Goal: Task Accomplishment & Management: Manage account settings

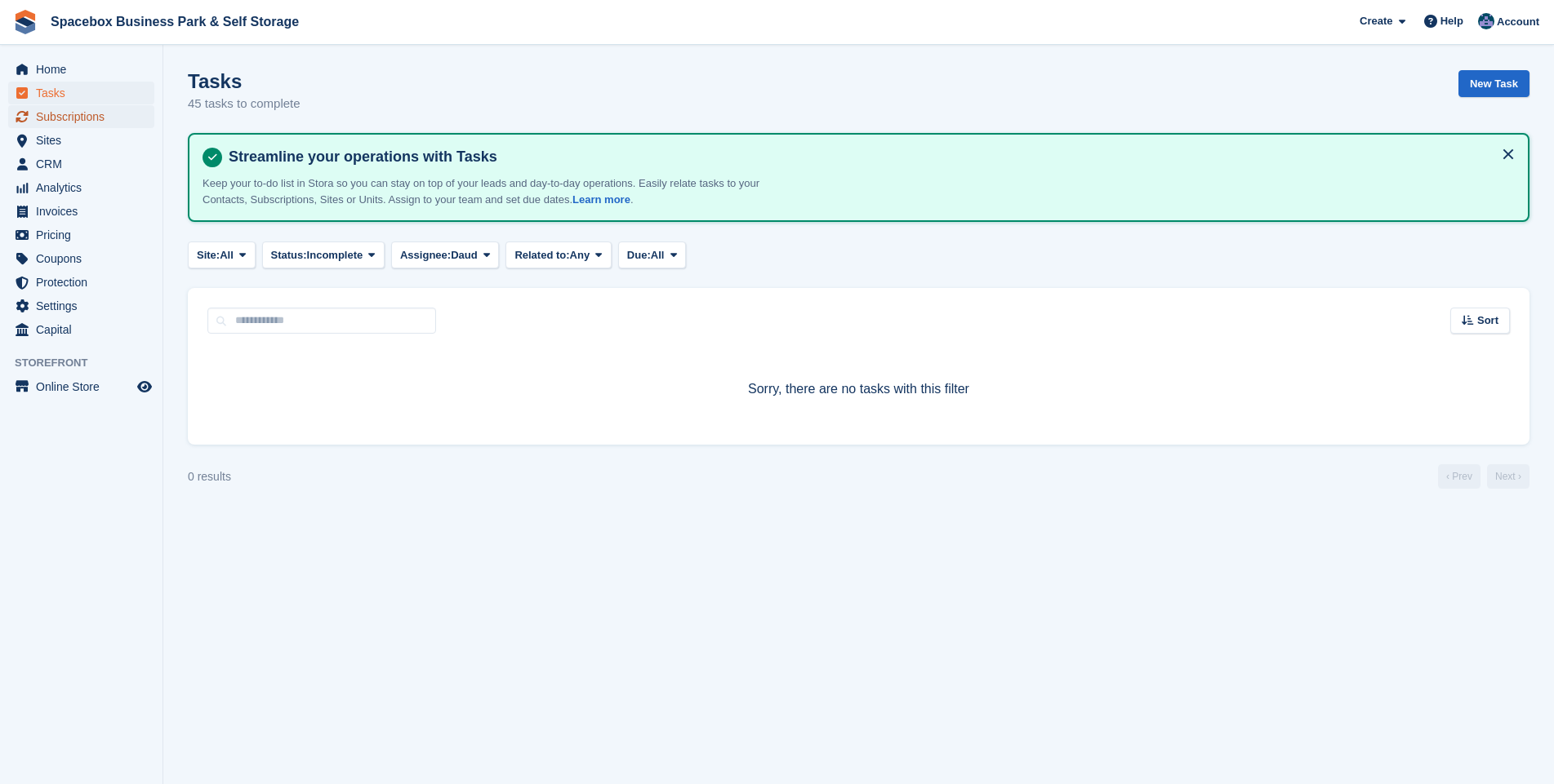
click at [96, 114] on span "Subscriptions" at bounding box center [84, 117] width 98 height 22
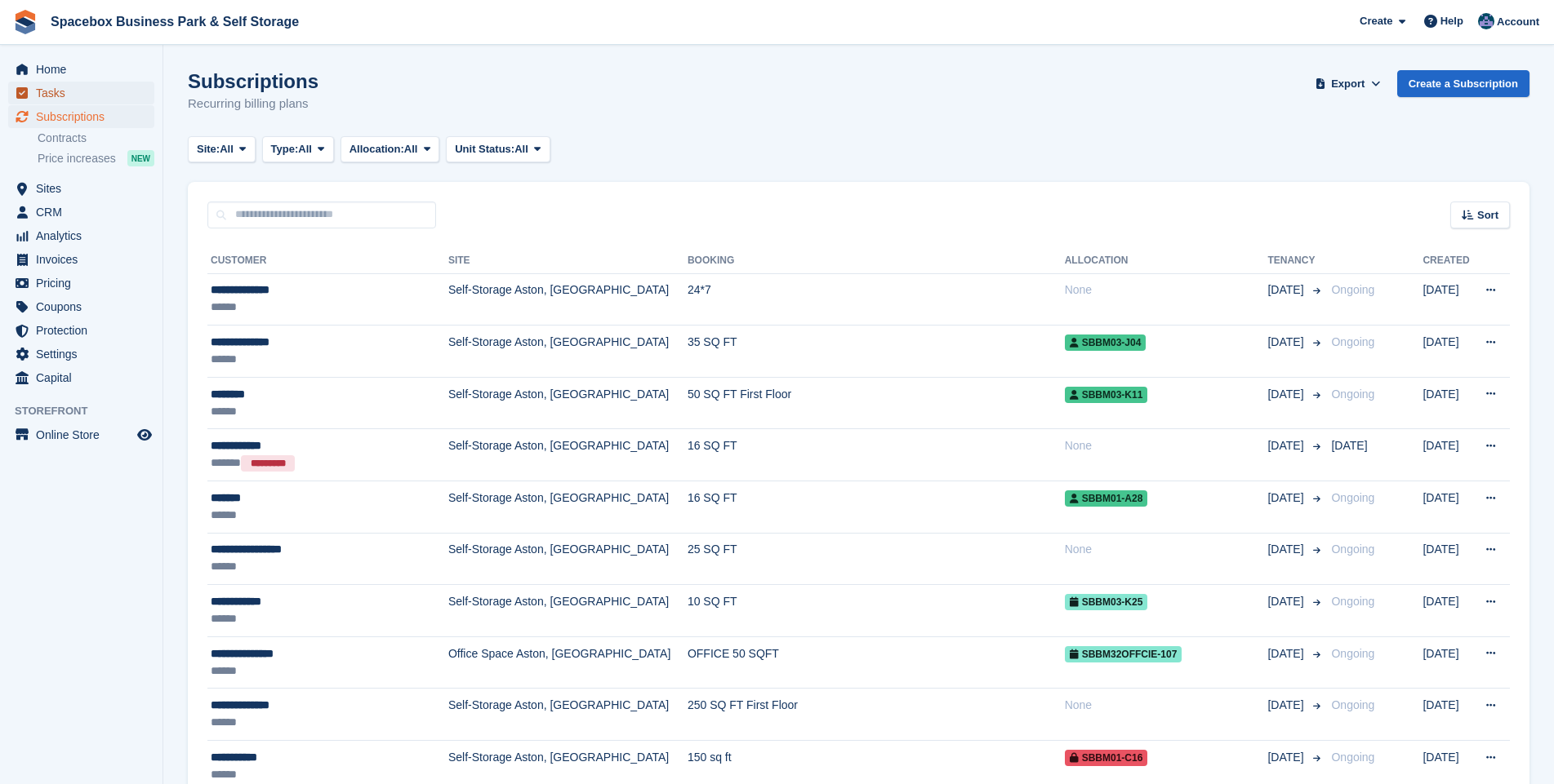
click at [63, 95] on span "Tasks" at bounding box center [84, 93] width 98 height 22
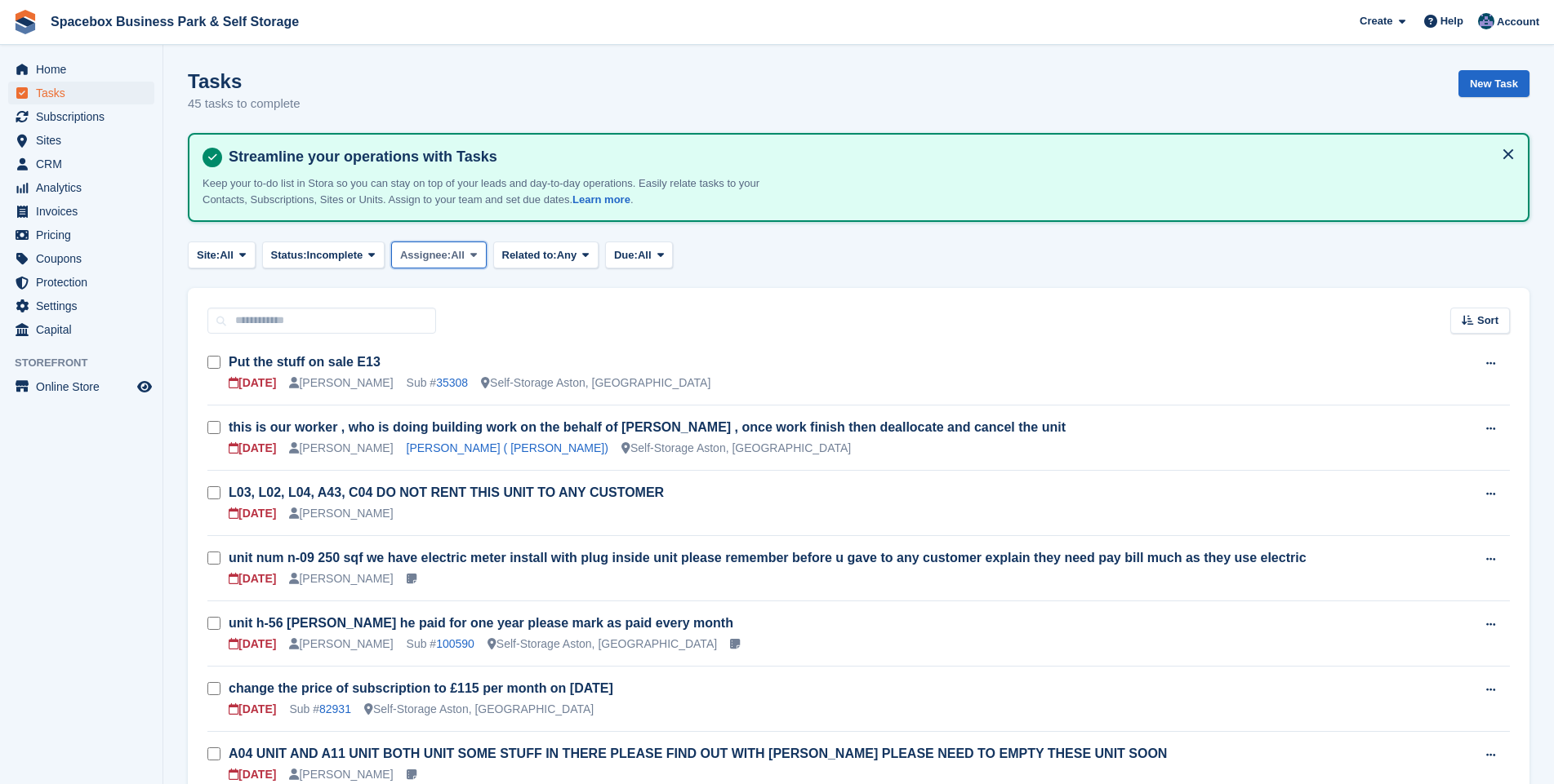
click at [471, 255] on span at bounding box center [473, 254] width 13 height 13
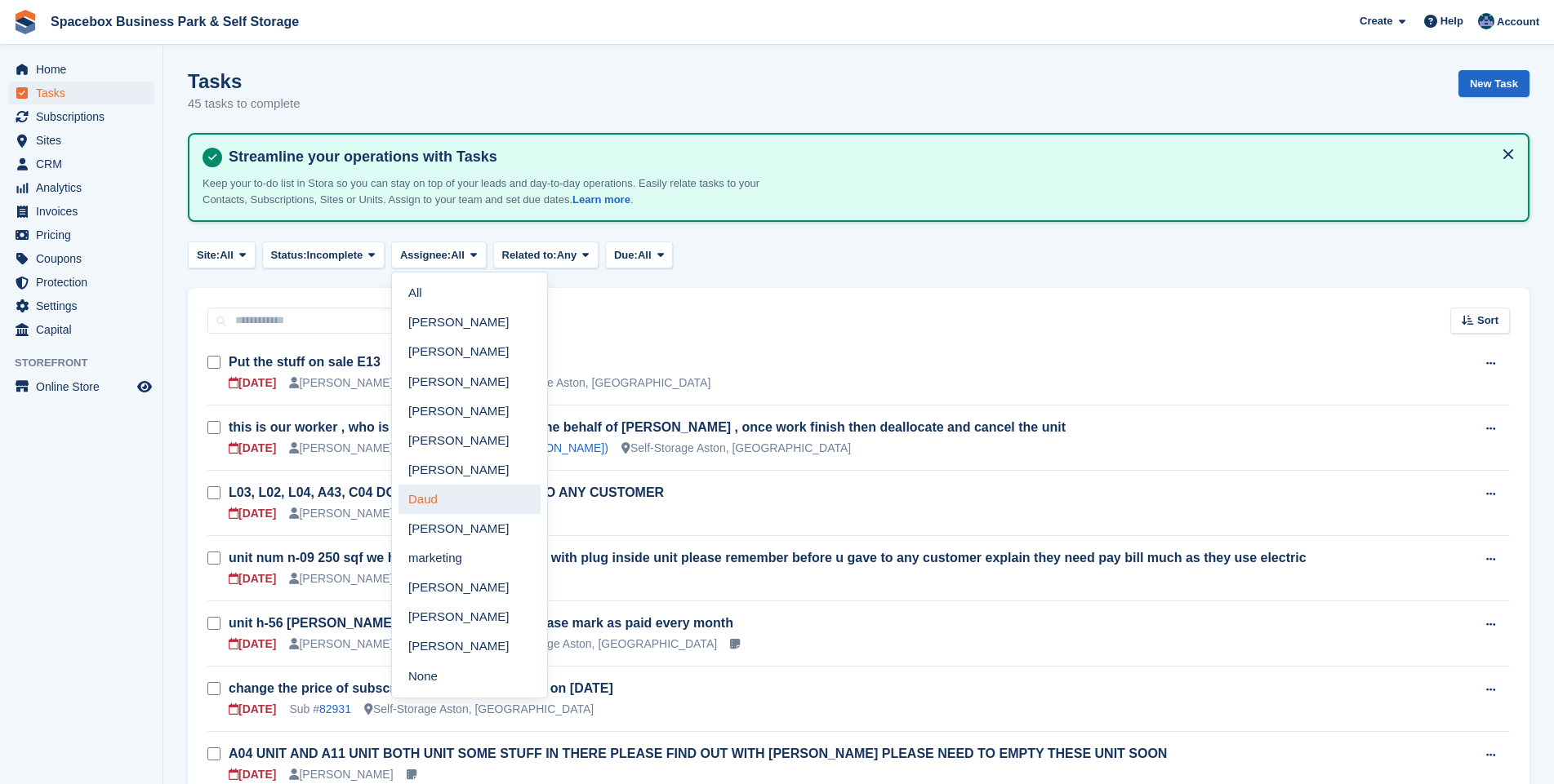
click at [433, 499] on link "Daud" at bounding box center [469, 499] width 142 height 29
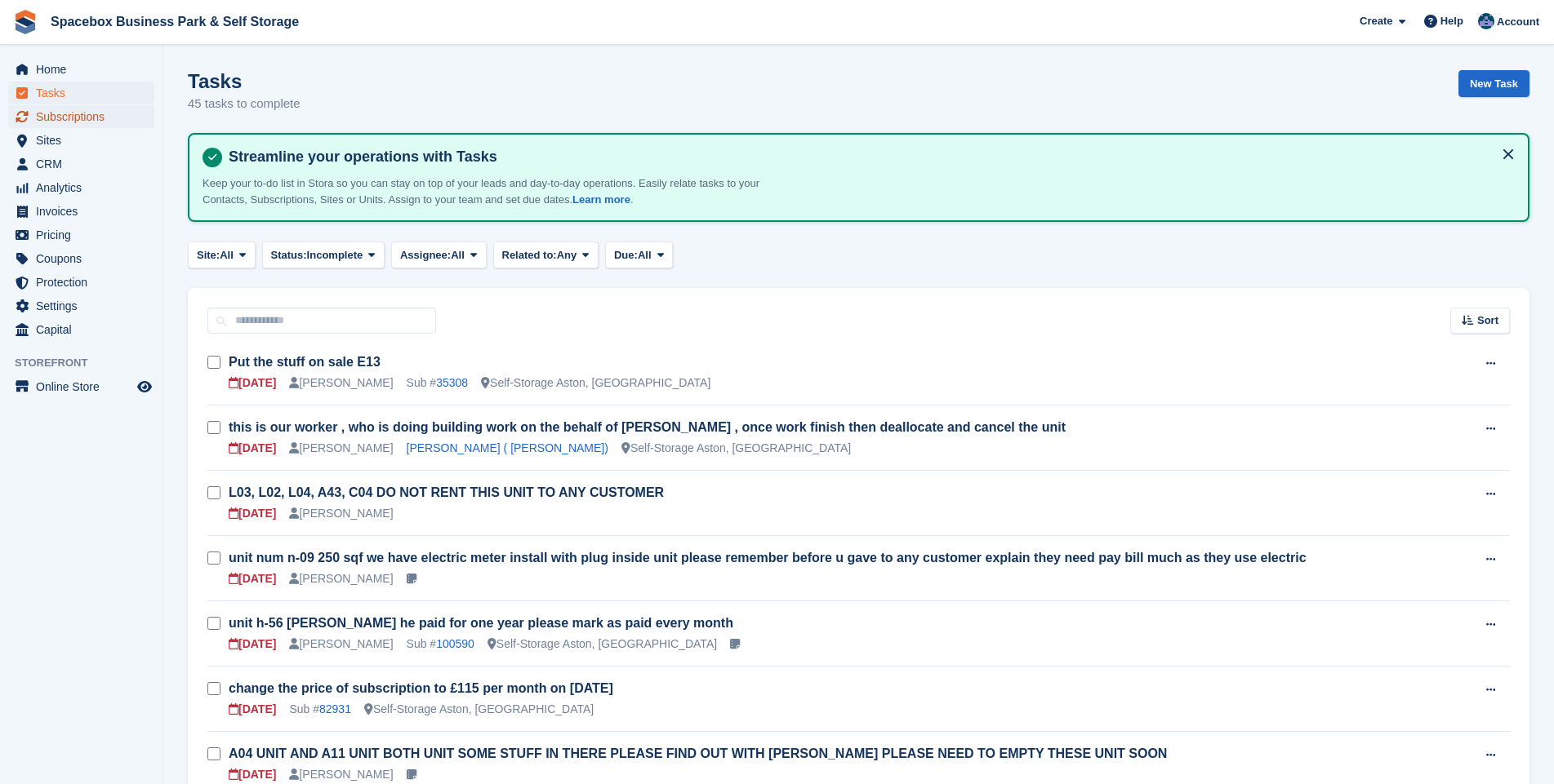
click at [88, 117] on span "Subscriptions" at bounding box center [84, 117] width 98 height 22
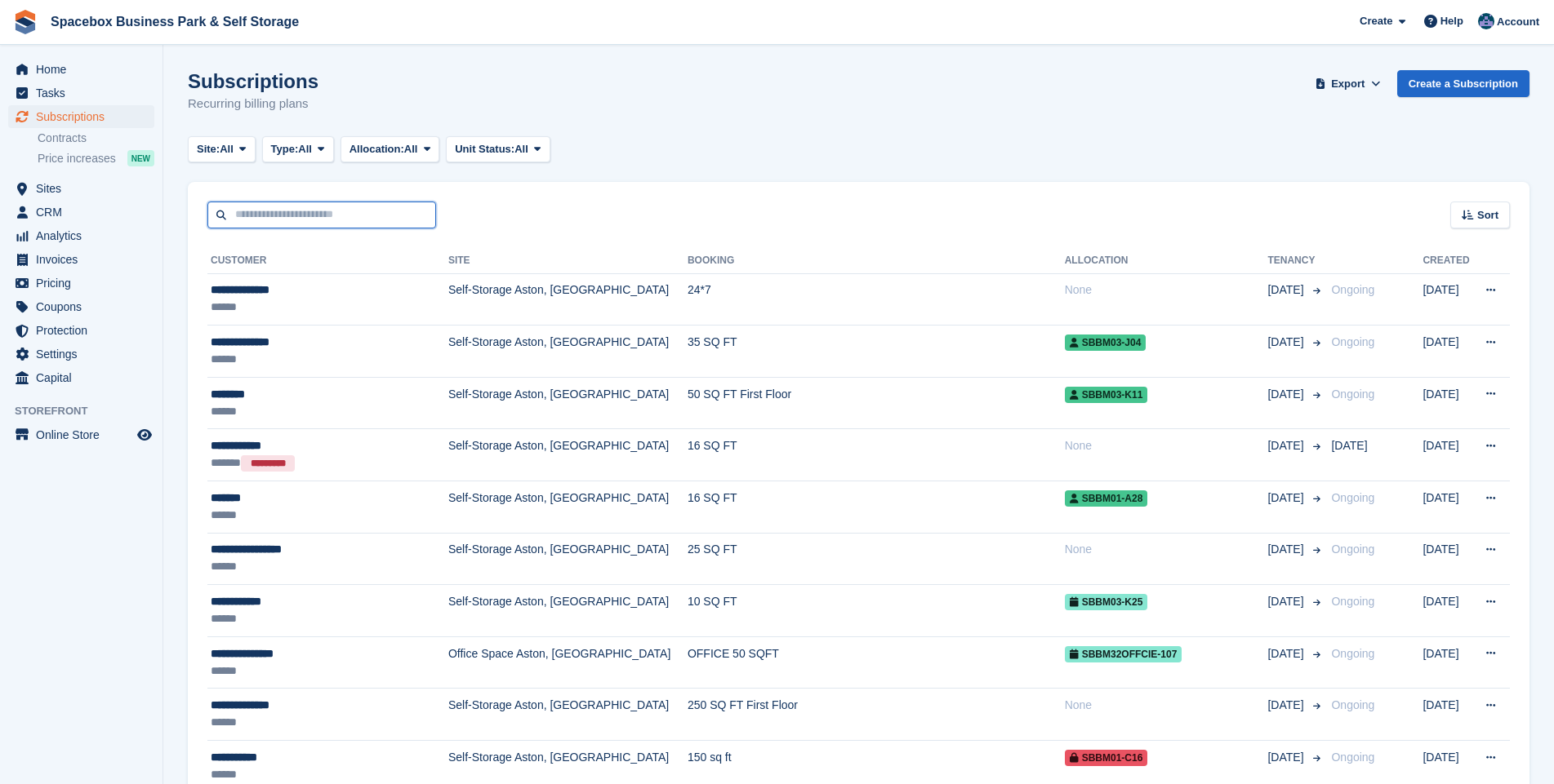
click at [261, 216] on input "text" at bounding box center [322, 215] width 229 height 27
type input "***"
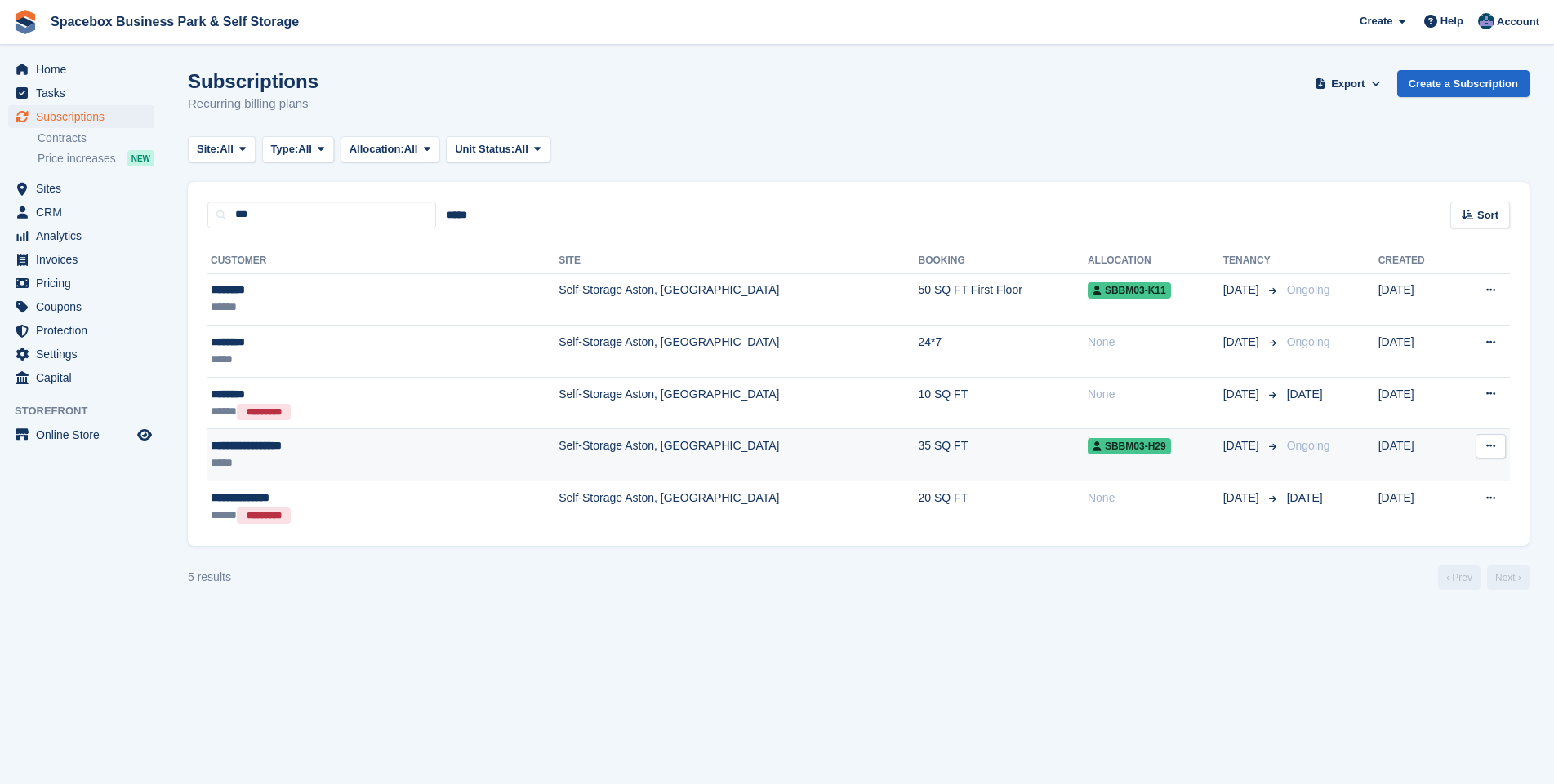
click at [558, 451] on td "Self-Storage Aston, [GEOGRAPHIC_DATA]" at bounding box center [738, 455] width 359 height 52
